Goal: Information Seeking & Learning: Learn about a topic

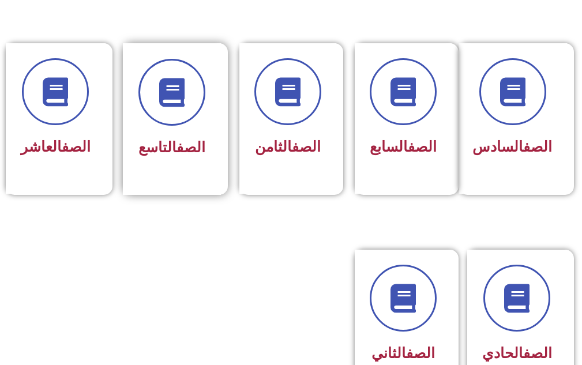
scroll to position [577, 0]
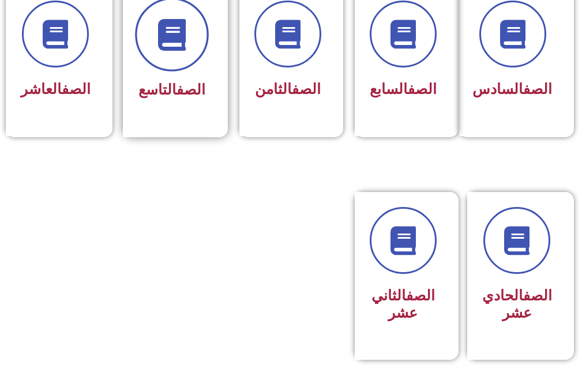
click at [182, 39] on icon at bounding box center [172, 35] width 32 height 32
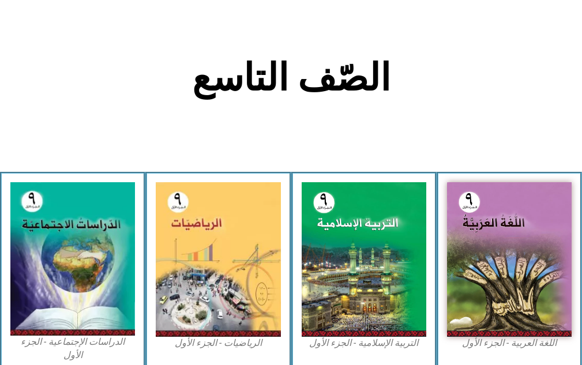
scroll to position [288, 0]
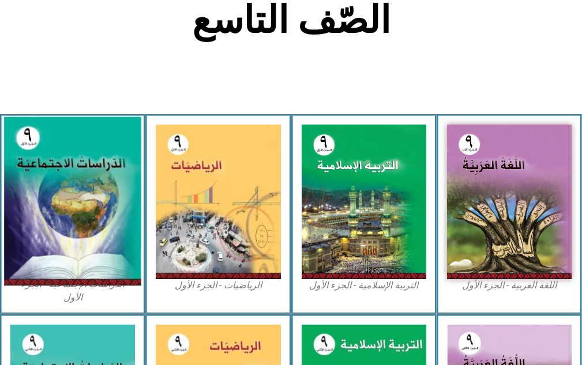
click at [62, 227] on img at bounding box center [72, 201] width 137 height 168
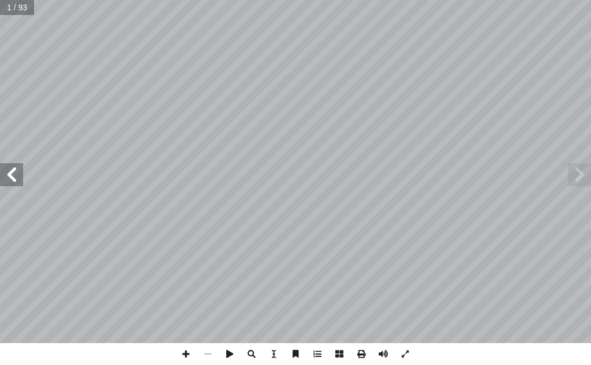
click at [14, 177] on span at bounding box center [11, 174] width 23 height 23
click at [13, 177] on span at bounding box center [11, 174] width 23 height 23
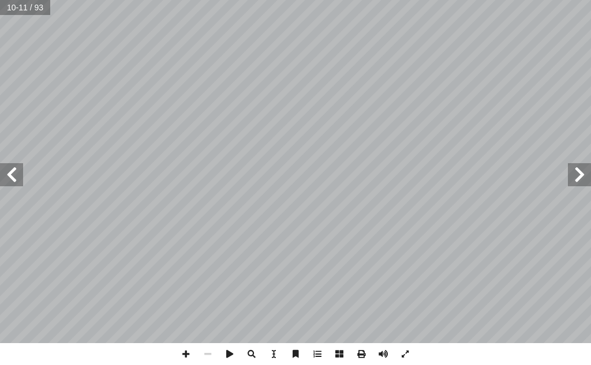
click at [13, 177] on span at bounding box center [11, 174] width 23 height 23
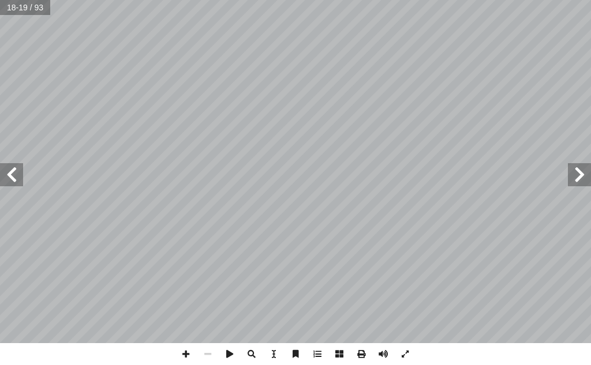
click at [13, 177] on span at bounding box center [11, 174] width 23 height 23
click at [14, 177] on span at bounding box center [11, 174] width 23 height 23
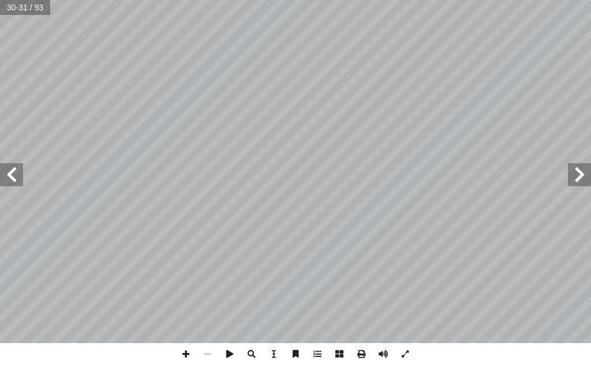
click at [14, 177] on span at bounding box center [11, 174] width 23 height 23
click at [14, 178] on span at bounding box center [11, 174] width 23 height 23
click at [5, 171] on span at bounding box center [11, 174] width 23 height 23
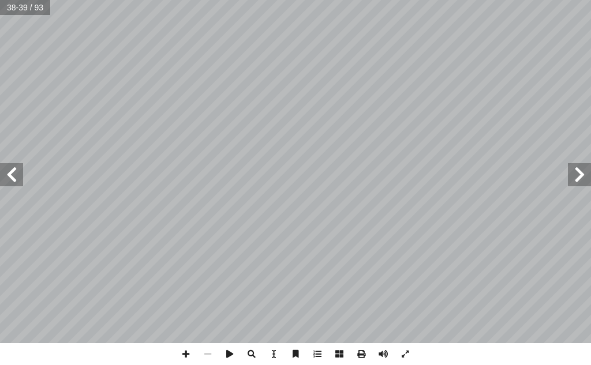
click at [5, 171] on span at bounding box center [11, 174] width 23 height 23
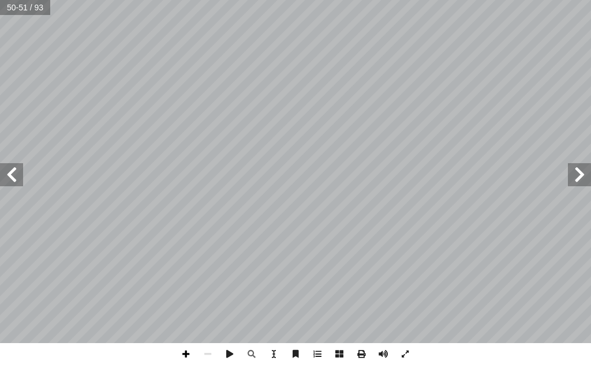
click at [190, 356] on span at bounding box center [186, 354] width 22 height 22
click at [185, 357] on span at bounding box center [186, 354] width 22 height 22
click at [201, 357] on span at bounding box center [208, 354] width 22 height 22
click at [10, 174] on span at bounding box center [11, 174] width 23 height 23
click at [184, 356] on span at bounding box center [186, 354] width 22 height 22
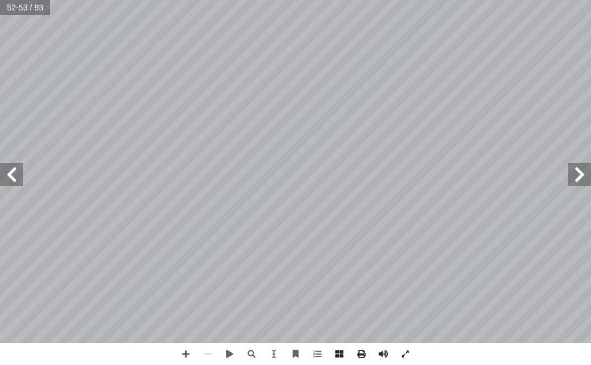
click at [375, 360] on div "٤٨ ّ جديد، لكن ّ وبريطاني ّ ستعمار فرنسي � انية، وقعت ليبيا تحت ّ لث � ة ّ لعال…" at bounding box center [295, 182] width 591 height 365
